Goal: Information Seeking & Learning: Learn about a topic

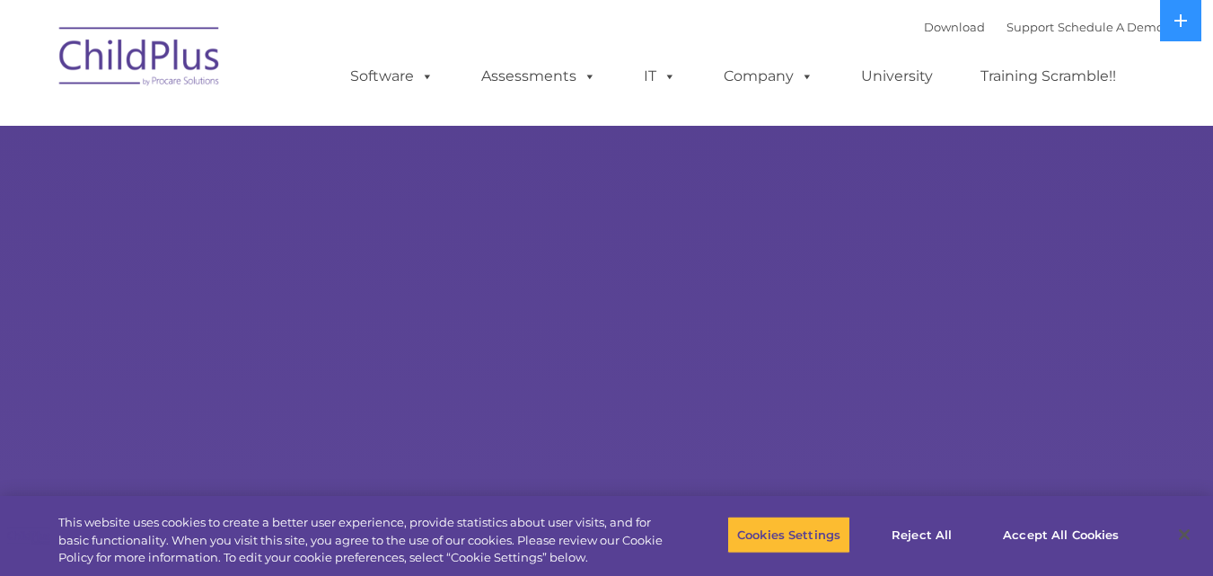
select select "MEDIUM"
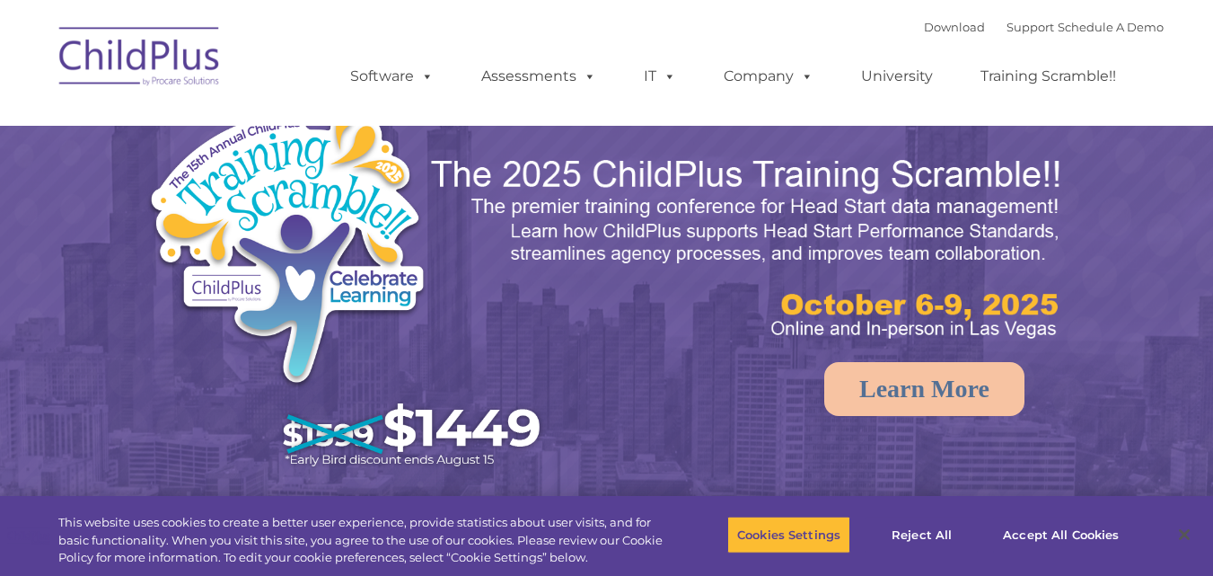
select select "MEDIUM"
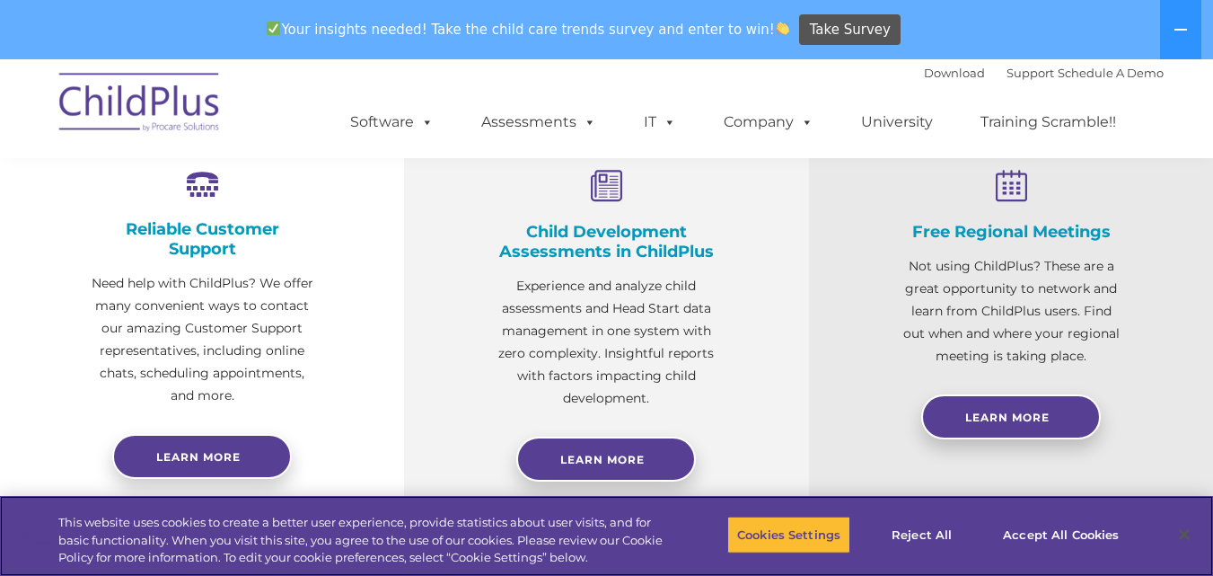
scroll to position [700, 0]
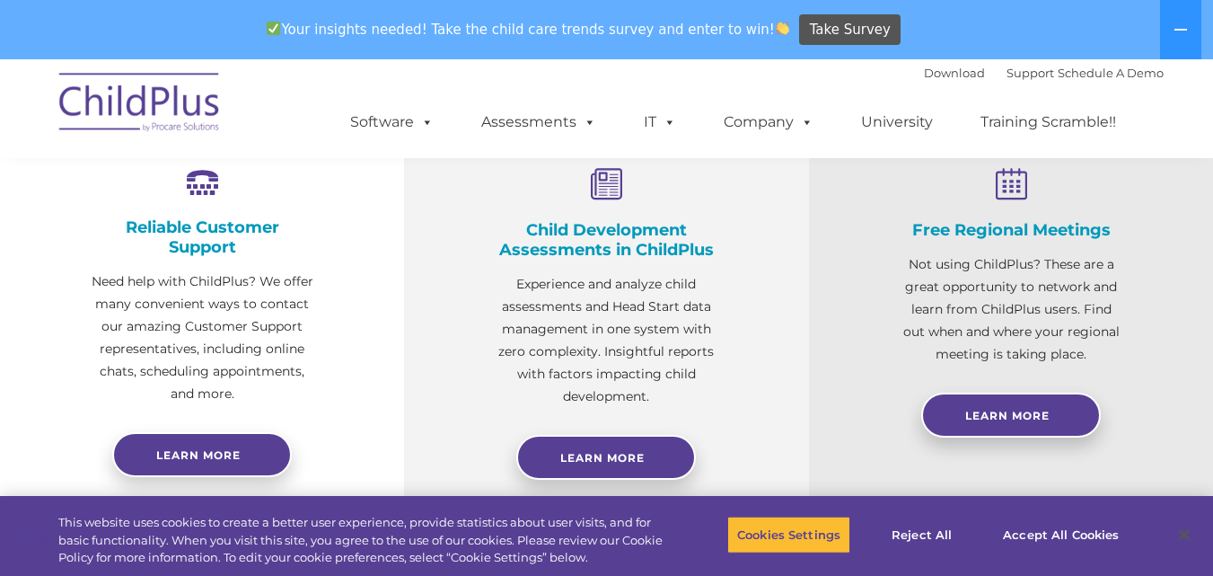
click at [584, 243] on h4 "Child Development Assessments in ChildPlus" at bounding box center [606, 240] width 225 height 40
click at [615, 445] on link "Learn More" at bounding box center [606, 457] width 180 height 45
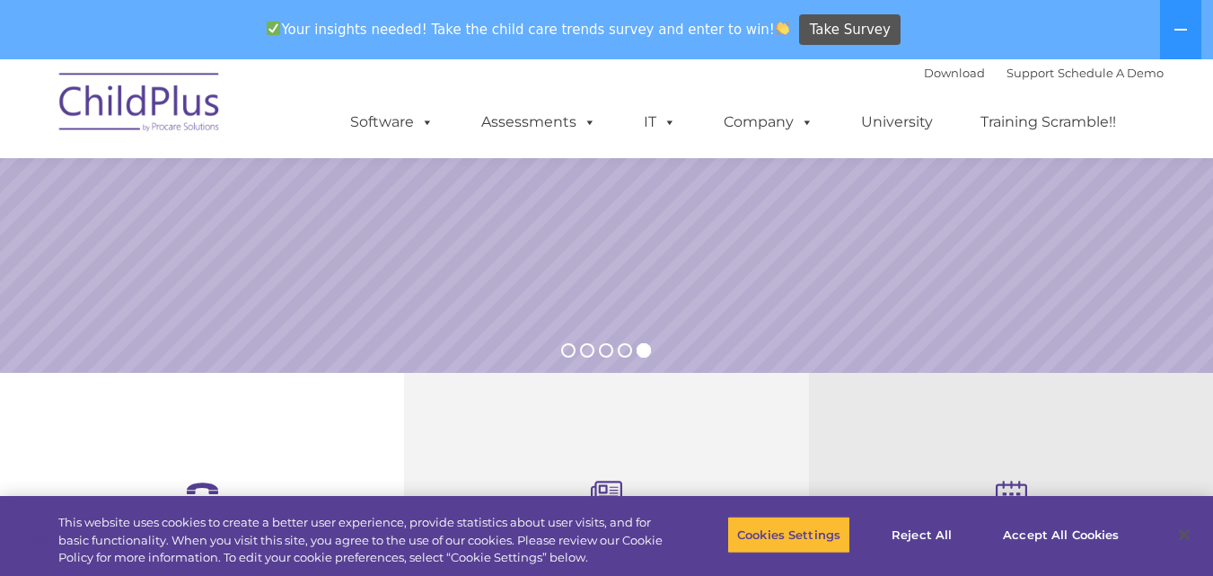
scroll to position [385, 0]
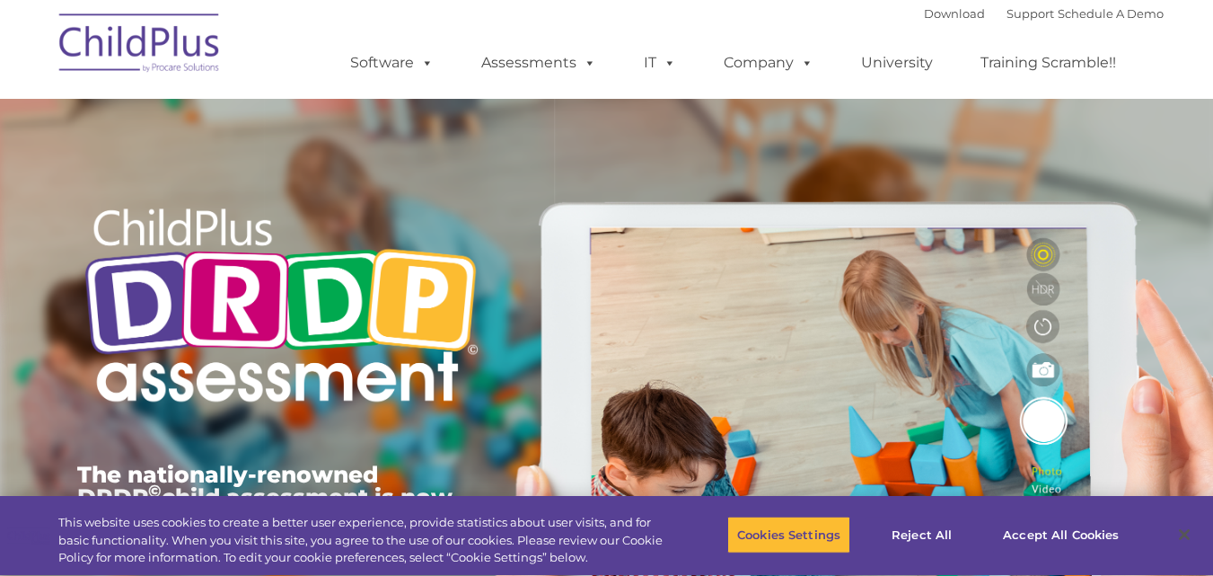
type input ""
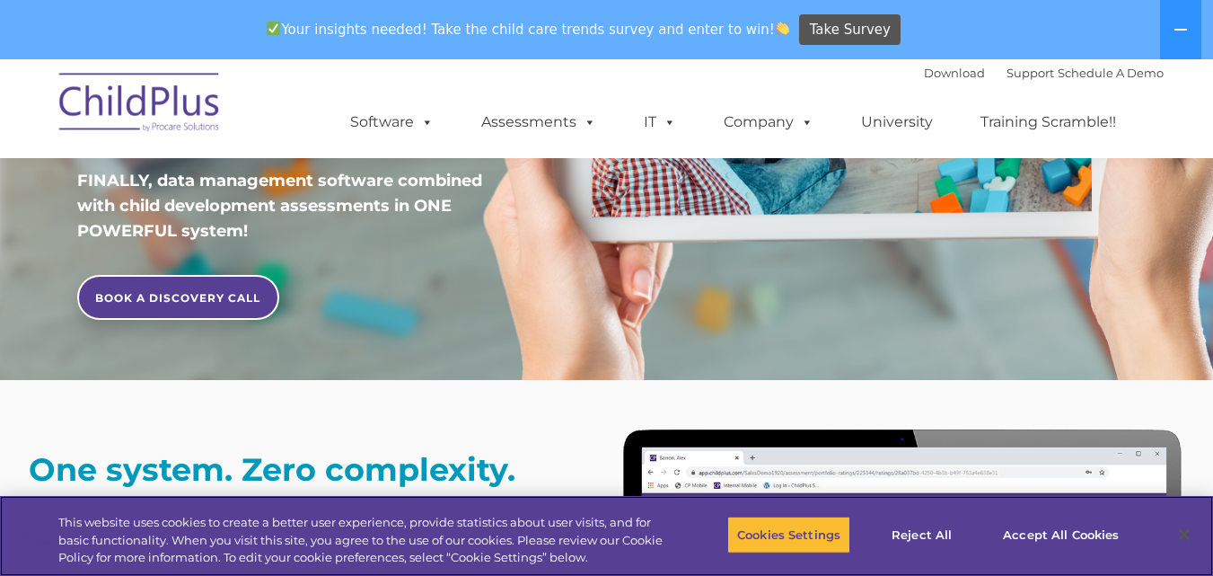
scroll to position [449, 0]
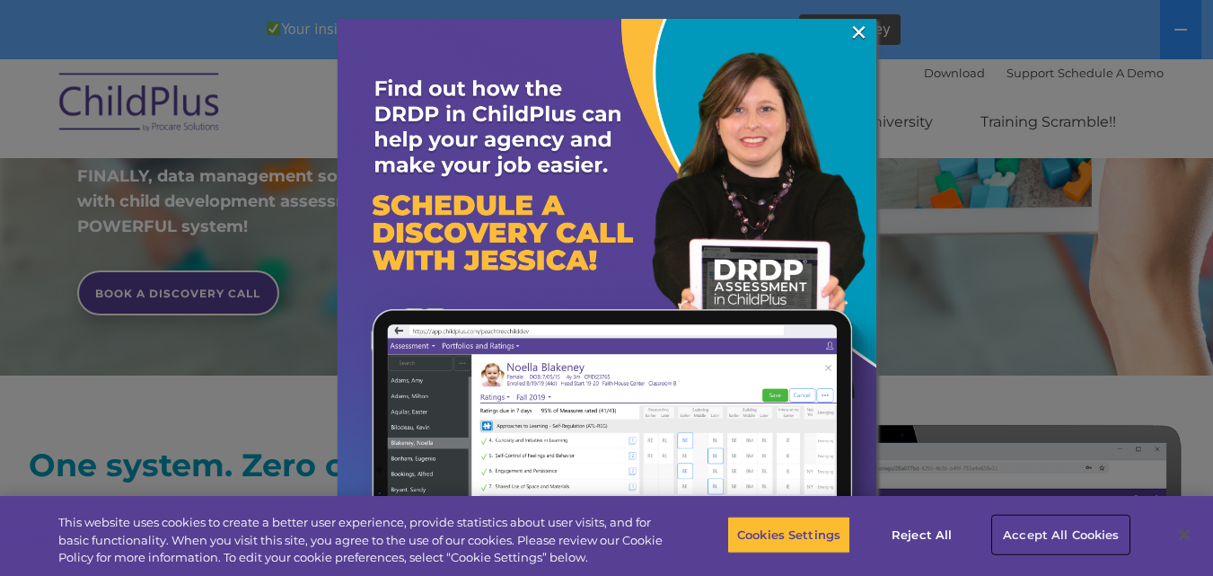
click at [1027, 534] on button "Accept All Cookies" at bounding box center [1061, 535] width 136 height 38
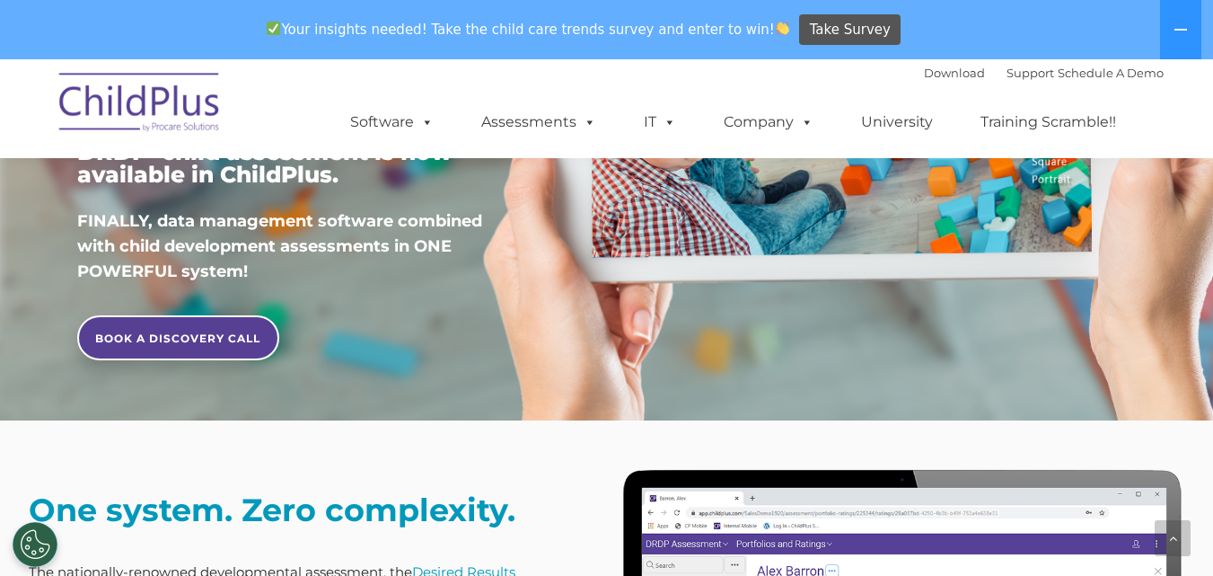
scroll to position [0, 0]
